Goal: Transaction & Acquisition: Book appointment/travel/reservation

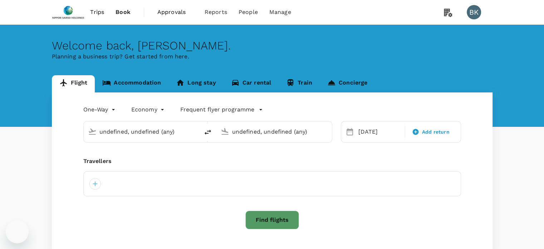
type input "[GEOGRAPHIC_DATA], [GEOGRAPHIC_DATA] (any)"
type input "Taiwan Taoyuan Intl (TPE)"
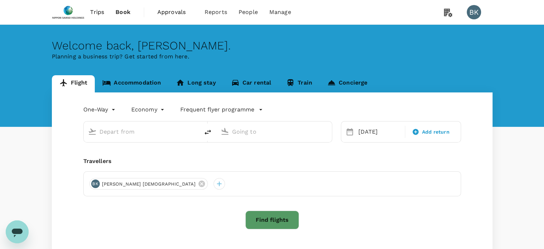
click at [121, 14] on span "Book" at bounding box center [123, 12] width 15 height 9
type input "roundtrip"
type input "[GEOGRAPHIC_DATA], [GEOGRAPHIC_DATA] (any)"
type input "Taiwan Taoyuan Intl (TPE)"
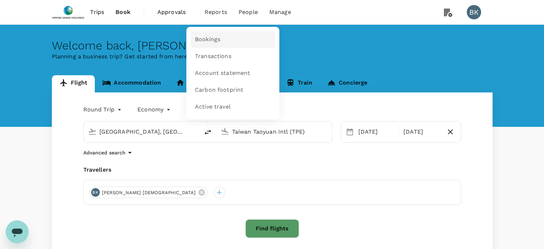
click at [214, 41] on span "Bookings" at bounding box center [207, 39] width 25 height 8
